Goal: Find specific page/section: Find specific page/section

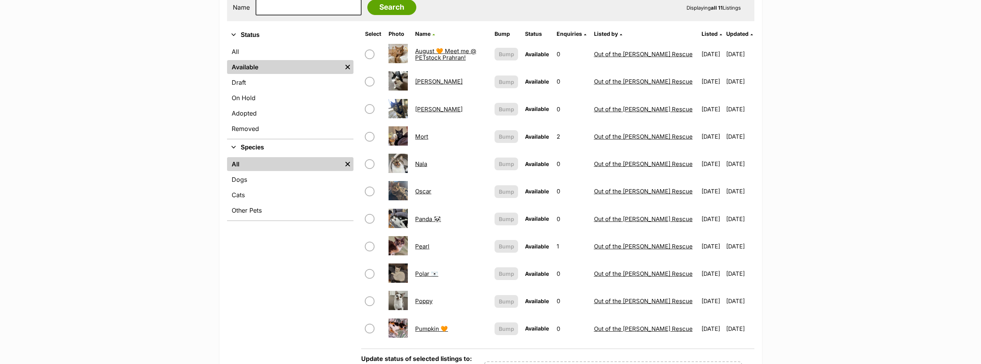
scroll to position [154, 0]
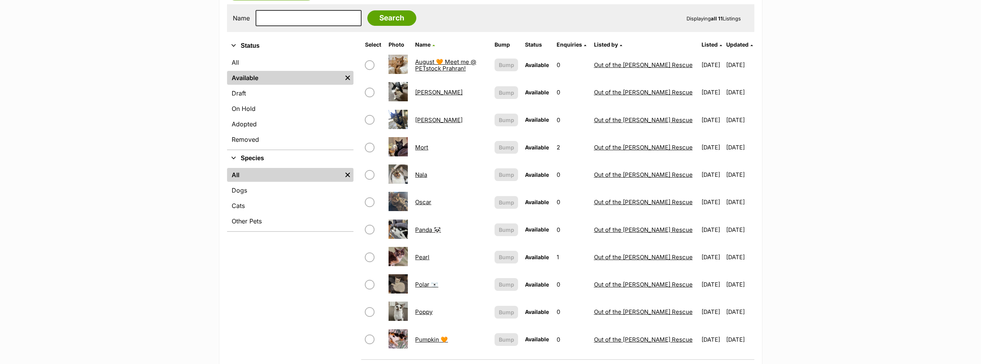
click at [442, 93] on link "[PERSON_NAME]" at bounding box center [438, 92] width 47 height 7
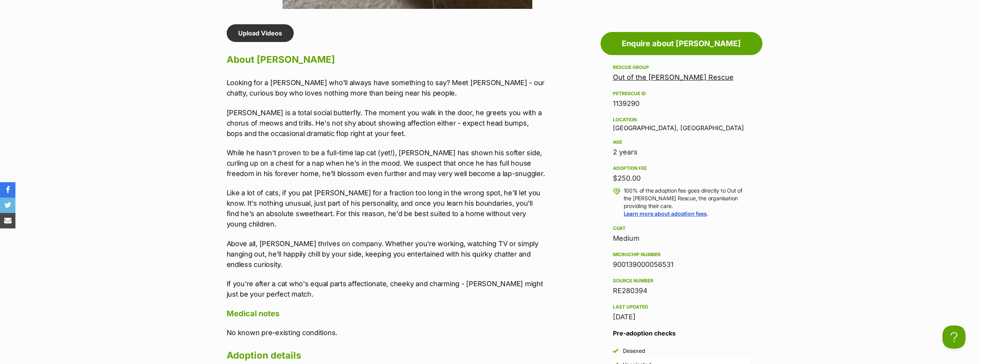
scroll to position [655, 0]
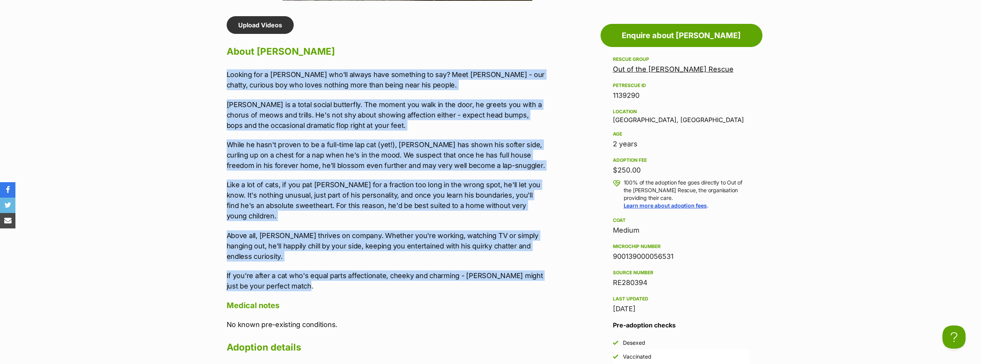
drag, startPoint x: 308, startPoint y: 267, endPoint x: 227, endPoint y: 77, distance: 207.5
click at [227, 77] on div "Looking for a [PERSON_NAME] who'll always have something to say? Meet [PERSON_N…" at bounding box center [386, 180] width 318 height 222
